Goal: Task Accomplishment & Management: Manage account settings

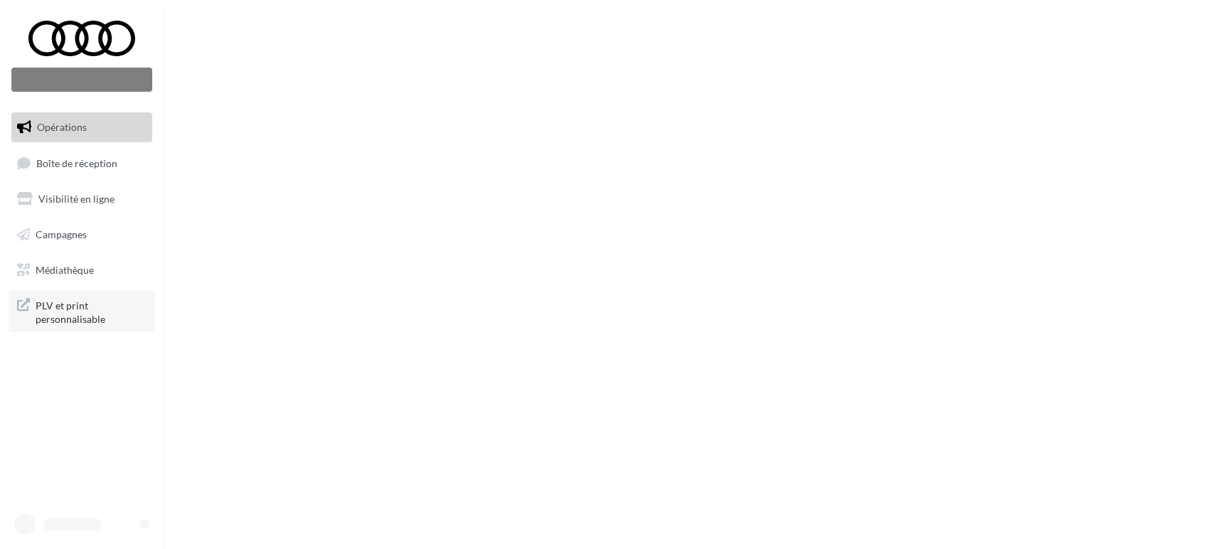
click at [68, 296] on span "PLV et print personnalisable" at bounding box center [91, 311] width 111 height 31
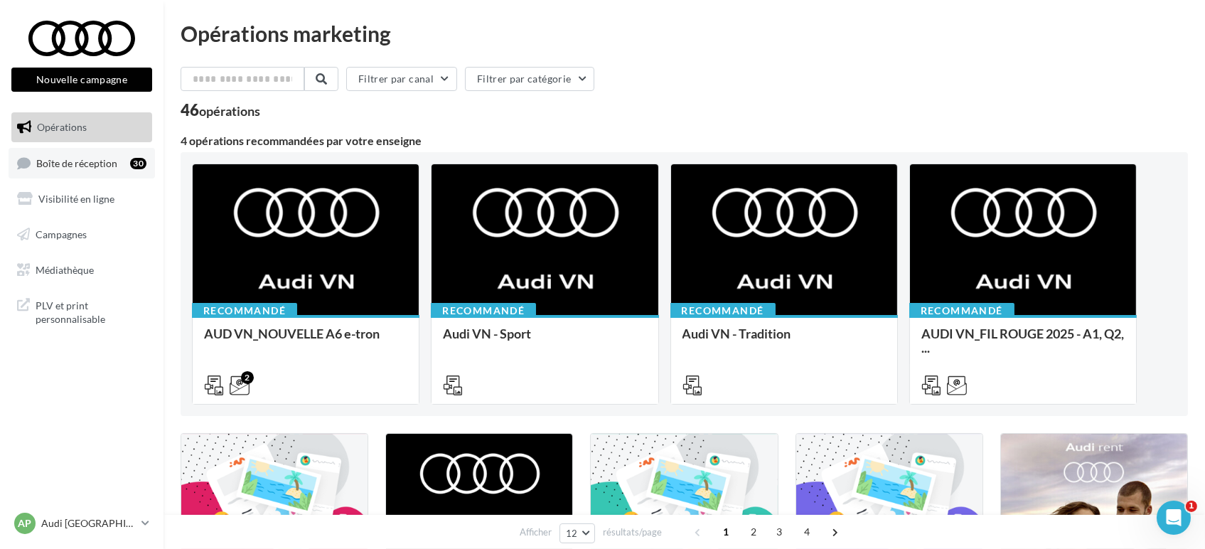
click at [68, 165] on span "Boîte de réception" at bounding box center [76, 162] width 81 height 12
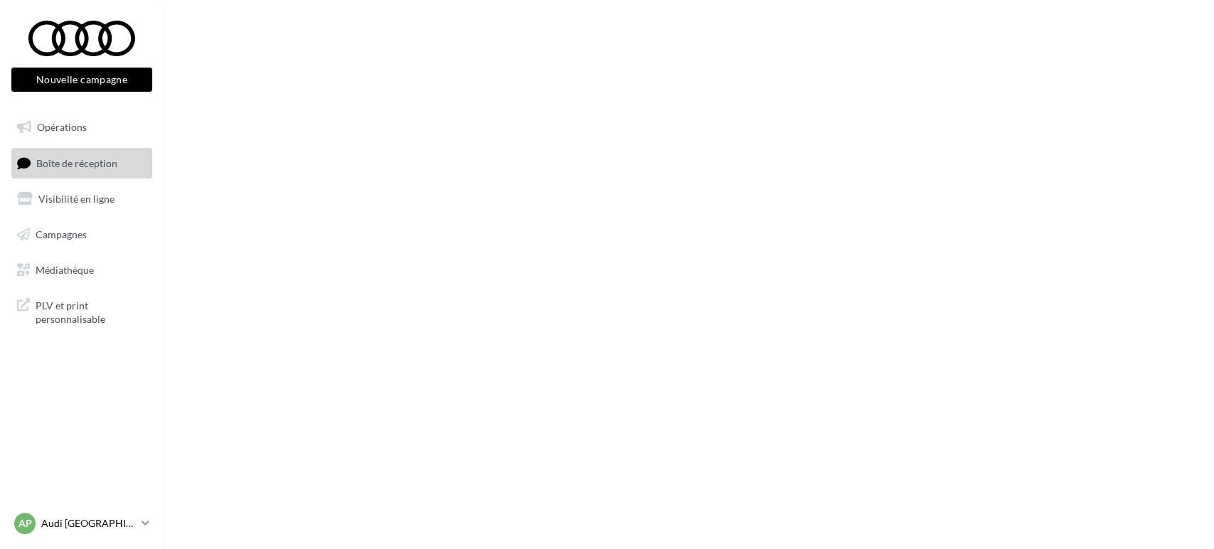
click at [119, 518] on p "Audi [GEOGRAPHIC_DATA] 16" at bounding box center [88, 523] width 95 height 14
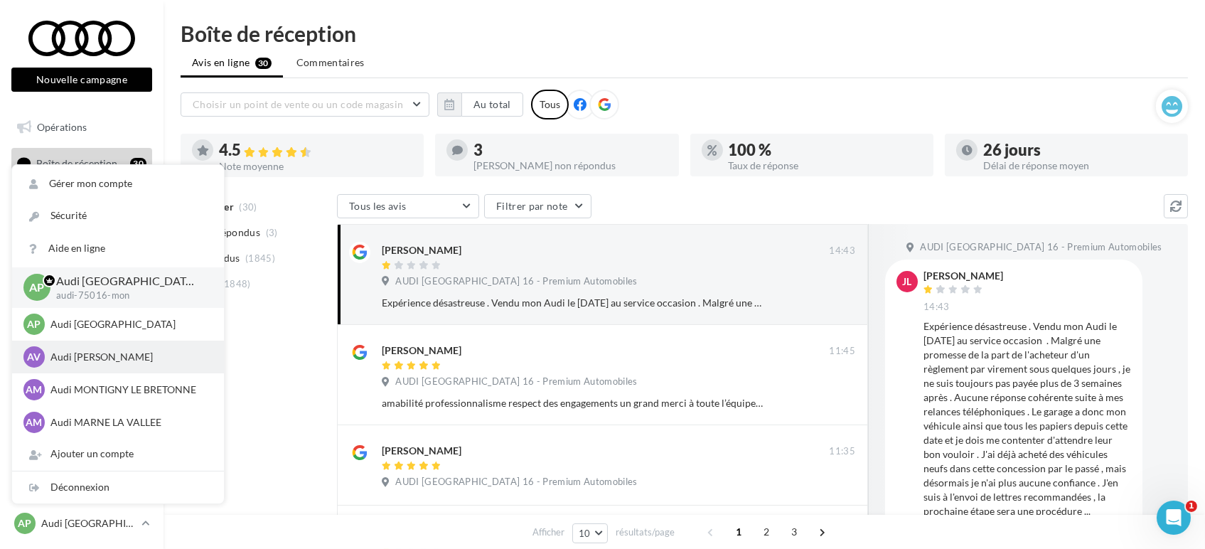
click at [108, 347] on div "AV Audi VELIZY VILLACOUBLAY audi-veli-mon" at bounding box center [117, 356] width 189 height 21
click at [107, 353] on p "Audi VELIZY VILLACOUBLAY" at bounding box center [128, 357] width 156 height 14
